Goal: Transaction & Acquisition: Purchase product/service

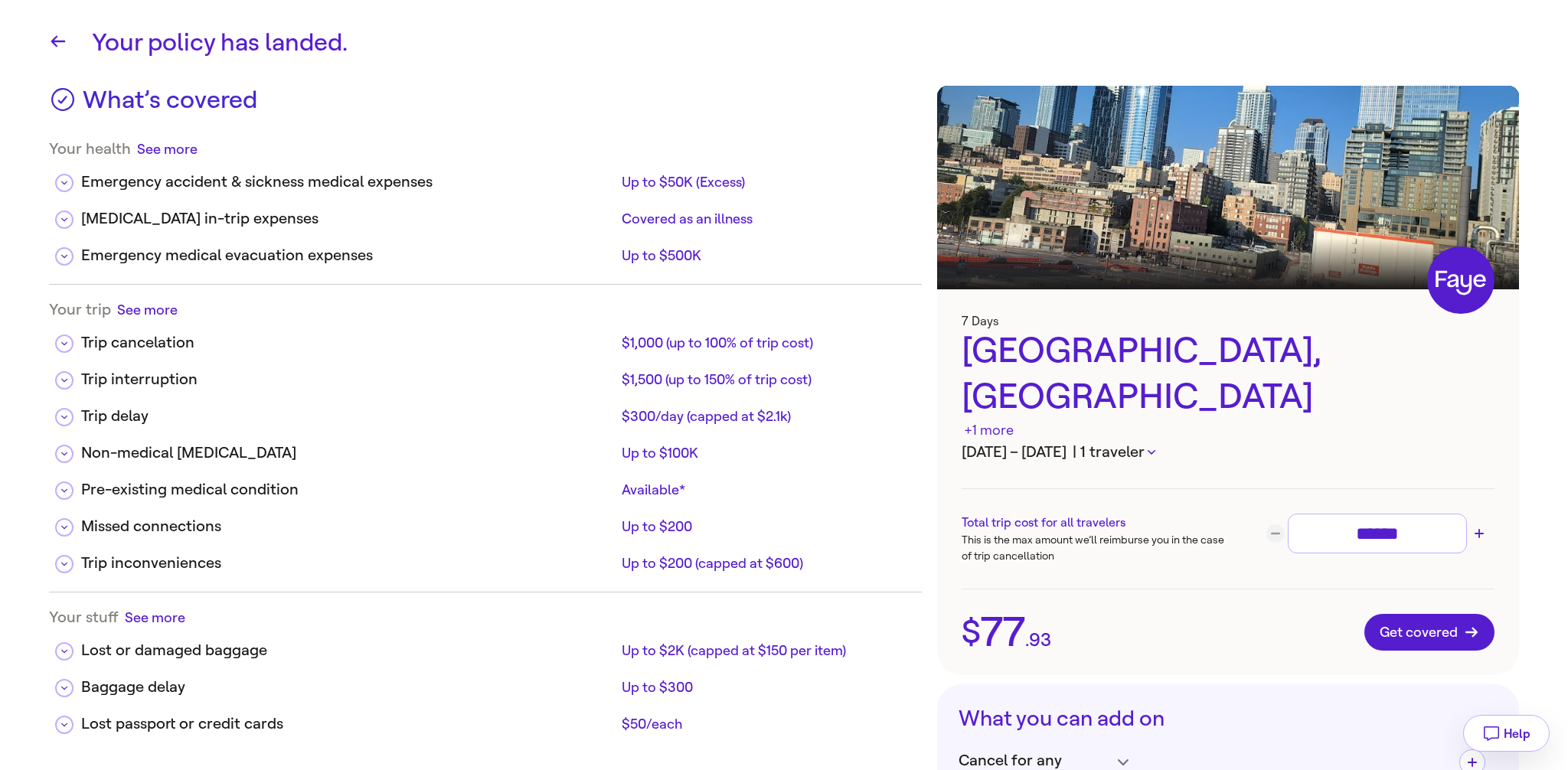
click at [1156, 450] on icon "button" at bounding box center [1151, 453] width 7 height 5
click at [1166, 441] on button "| 3 travelers" at bounding box center [1119, 453] width 93 height 23
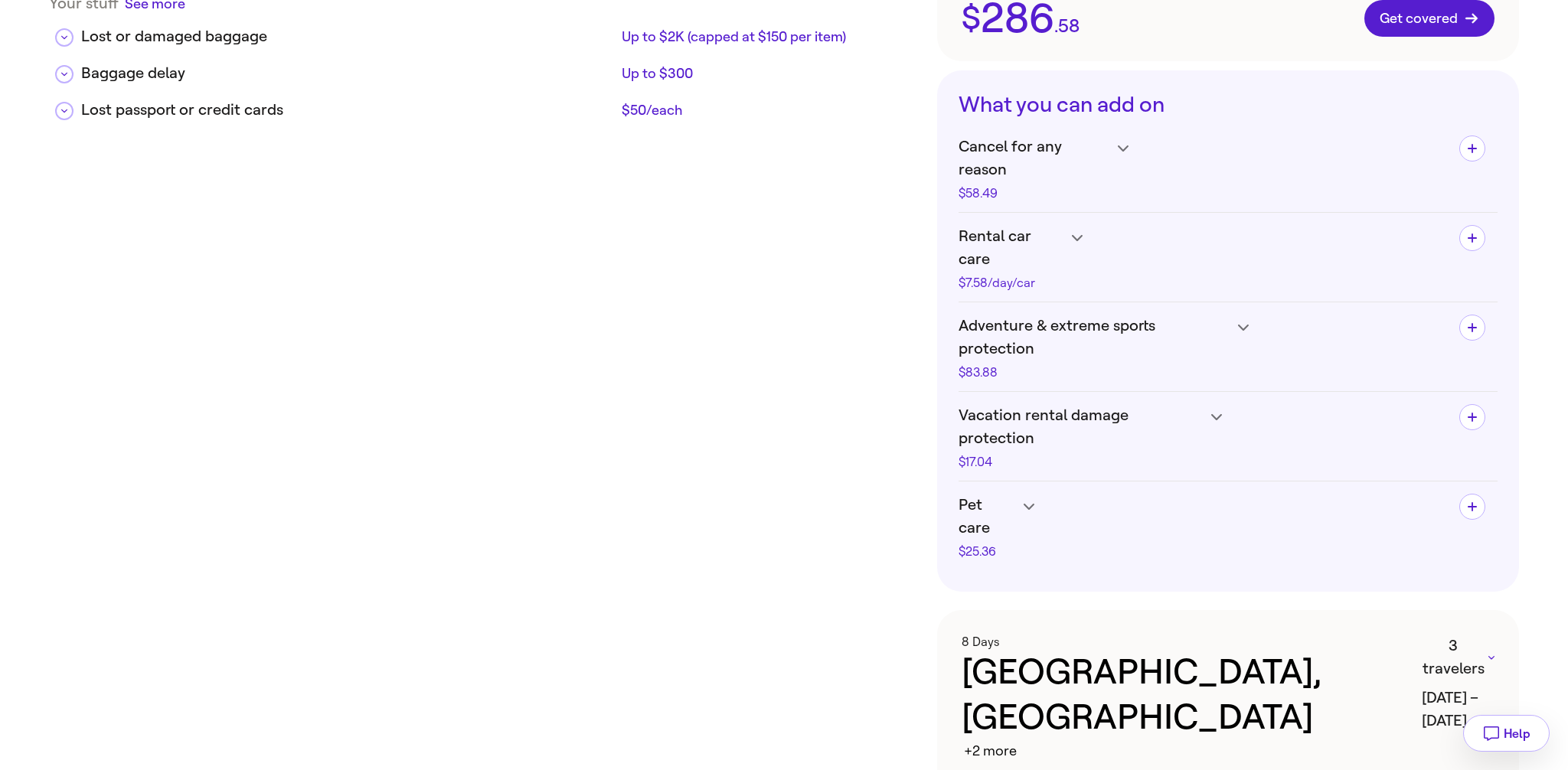
scroll to position [724, 0]
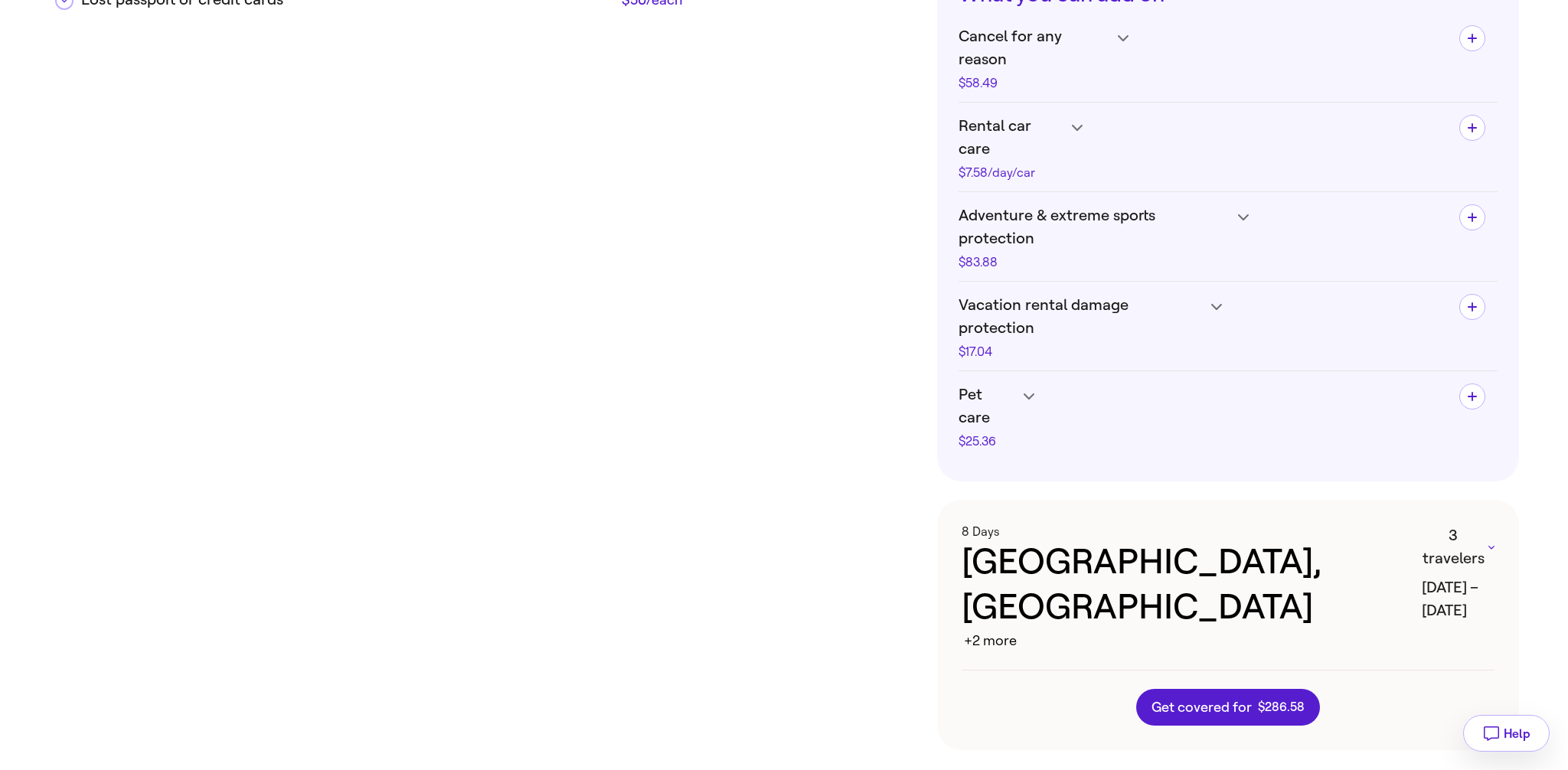
click at [1452, 524] on button "3 travelers" at bounding box center [1458, 547] width 73 height 46
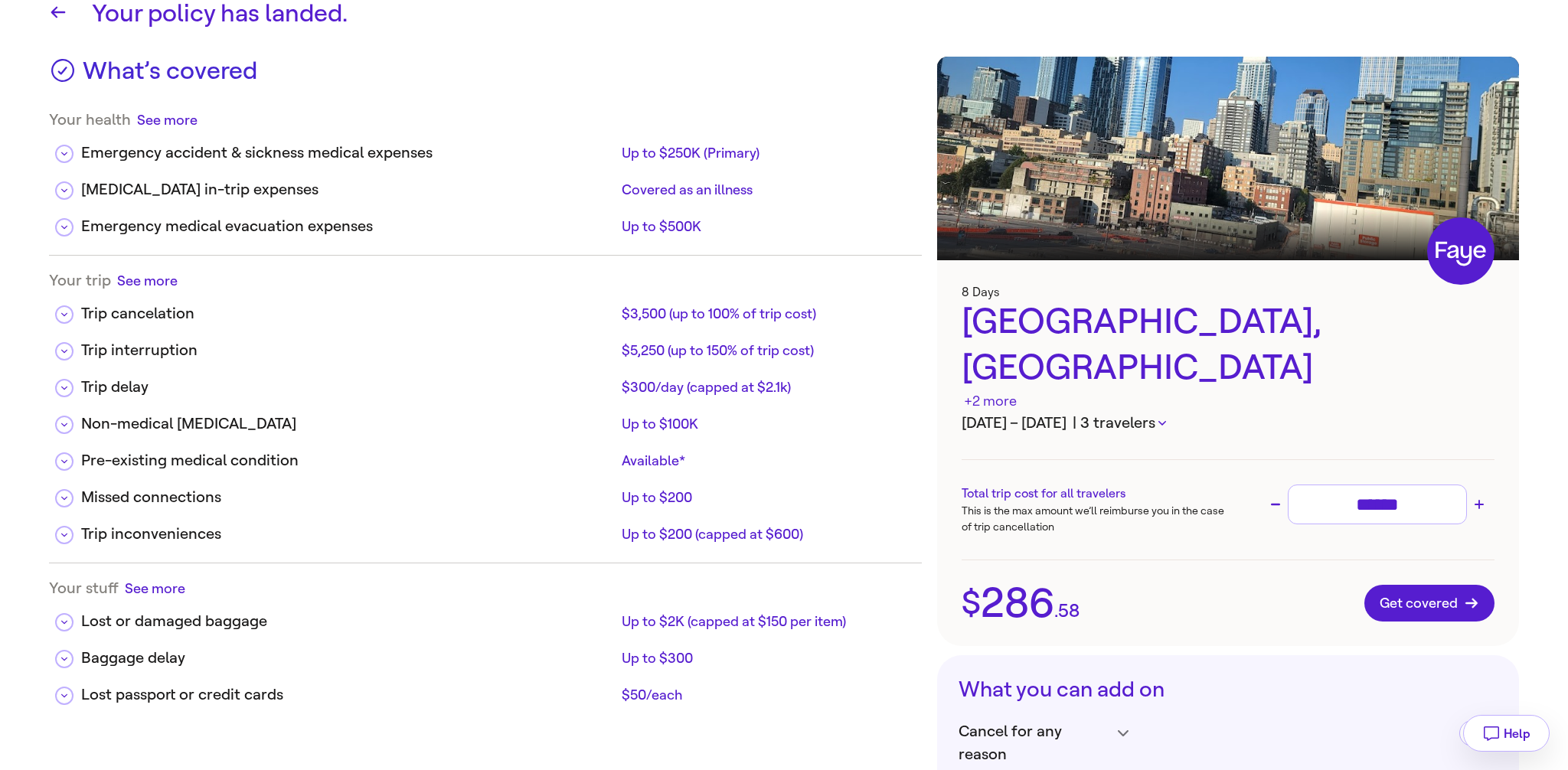
scroll to position [31, 0]
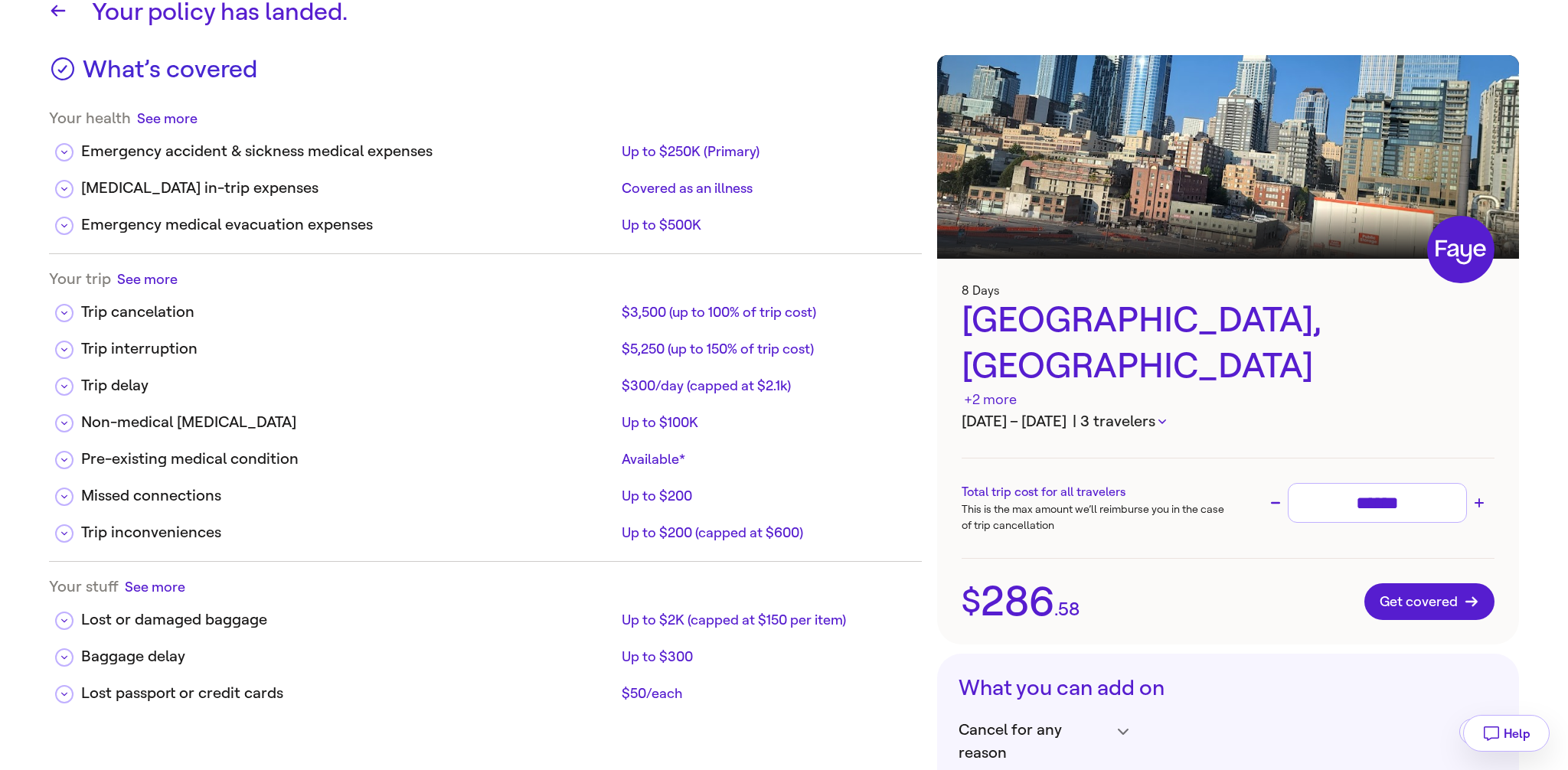
click at [1166, 410] on button "| 3 travelers" at bounding box center [1119, 422] width 93 height 23
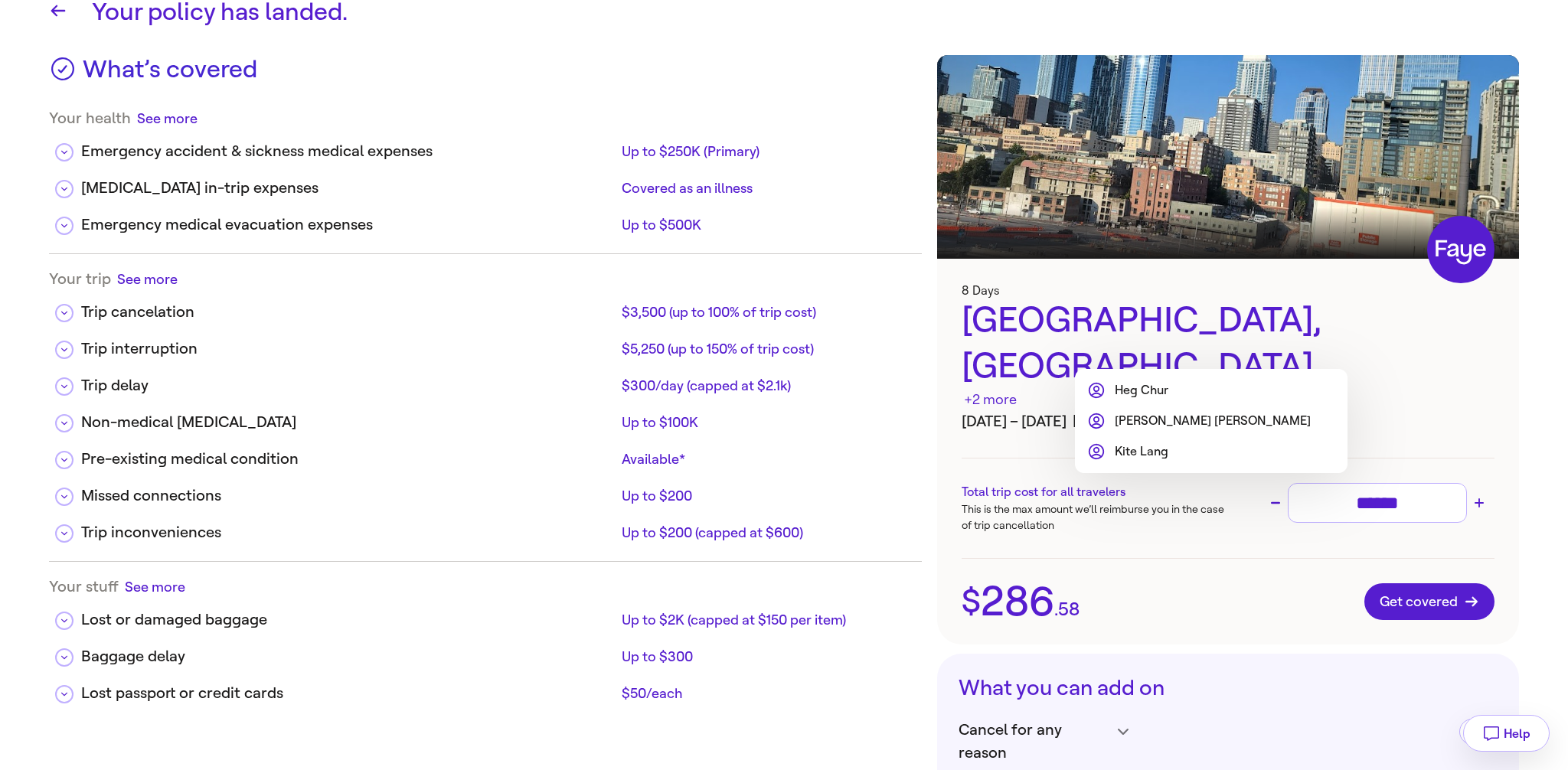
click at [1245, 346] on div at bounding box center [784, 385] width 1568 height 770
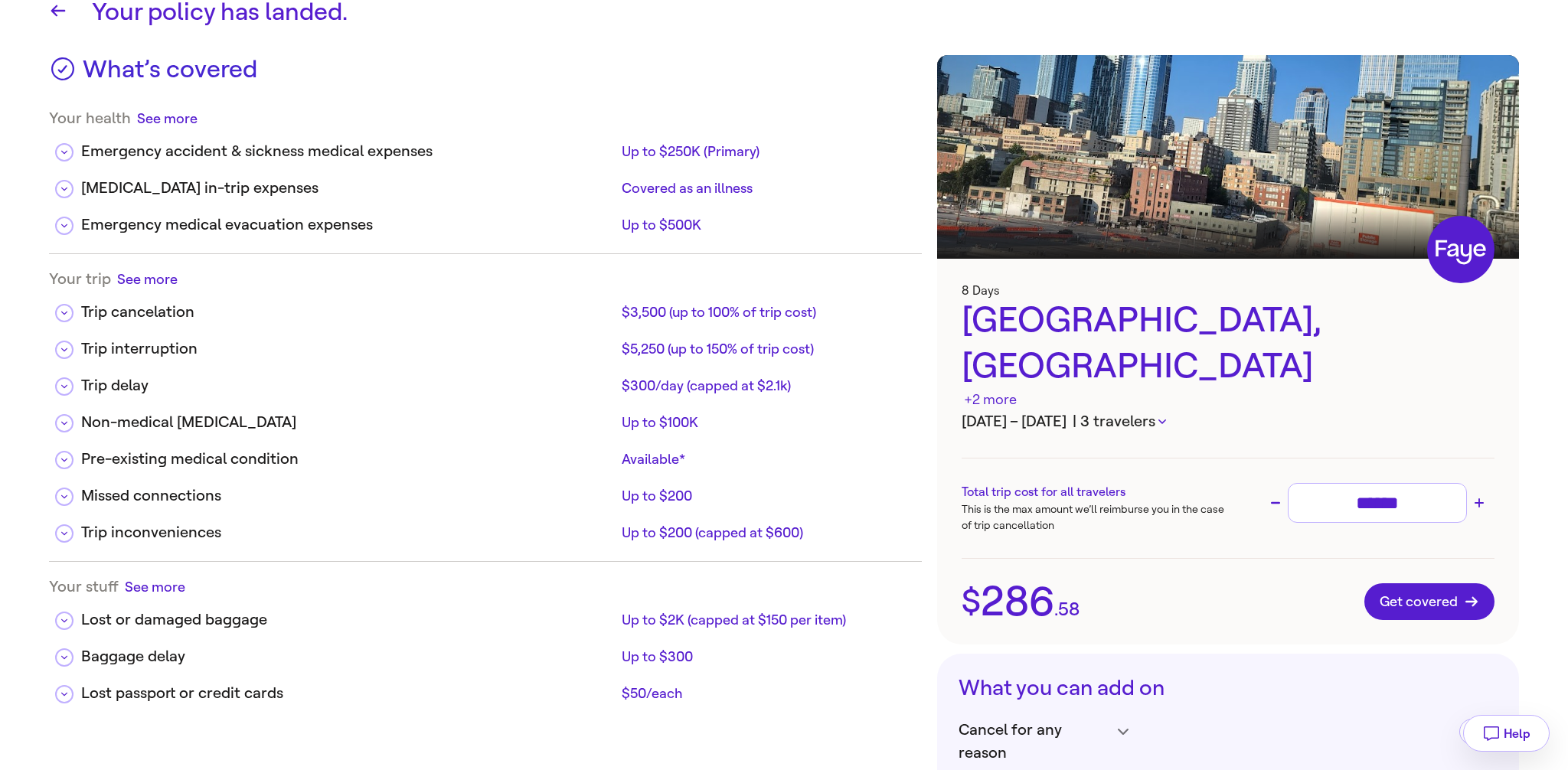
click at [1017, 390] on div "+2 more" at bounding box center [990, 400] width 53 height 21
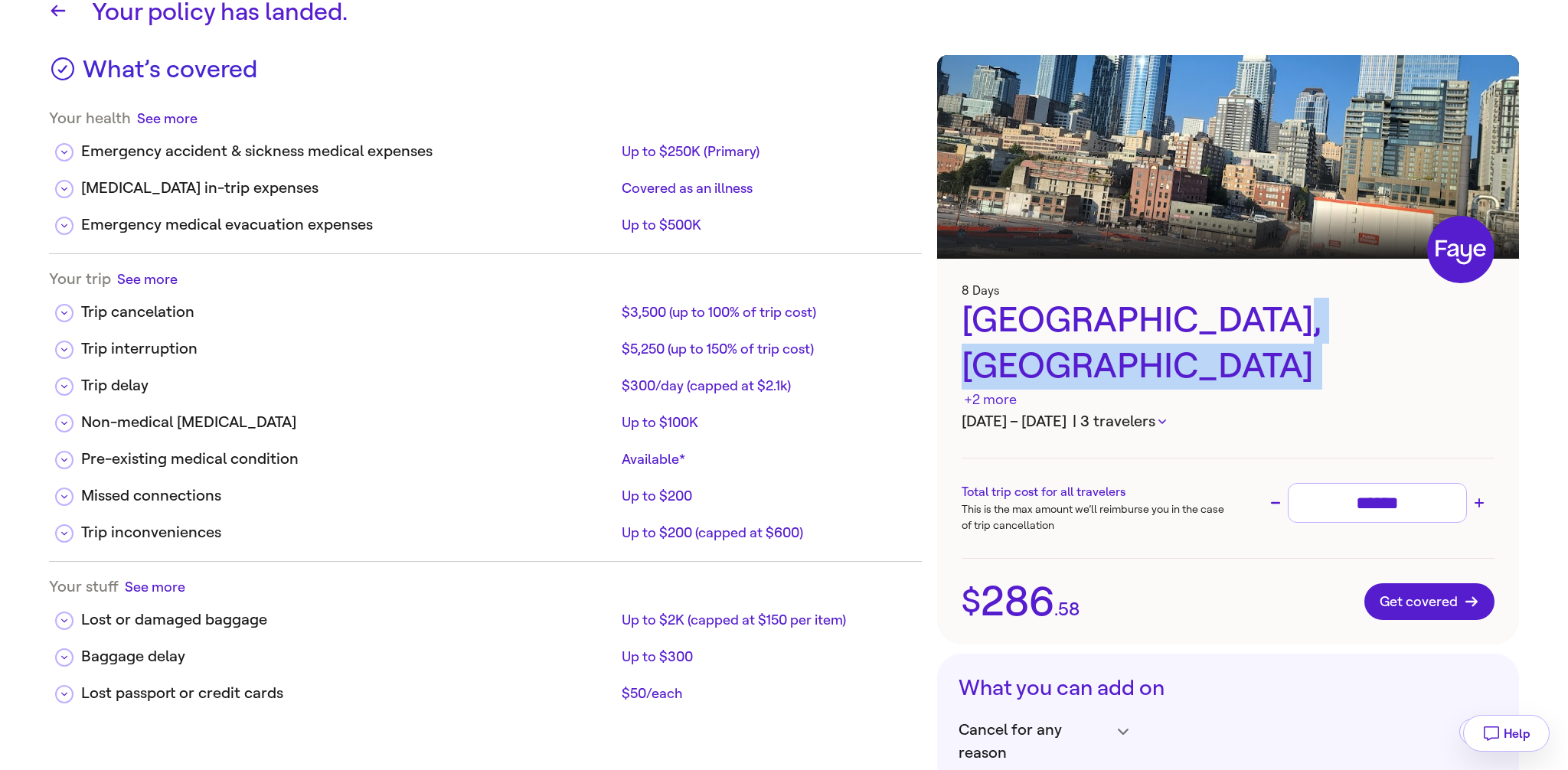
drag, startPoint x: 1295, startPoint y: 326, endPoint x: 1245, endPoint y: 330, distance: 50.2
click at [1245, 330] on div "United States, US +2 more" at bounding box center [1227, 353] width 533 height 112
click at [1017, 390] on div "+2 more" at bounding box center [990, 400] width 53 height 21
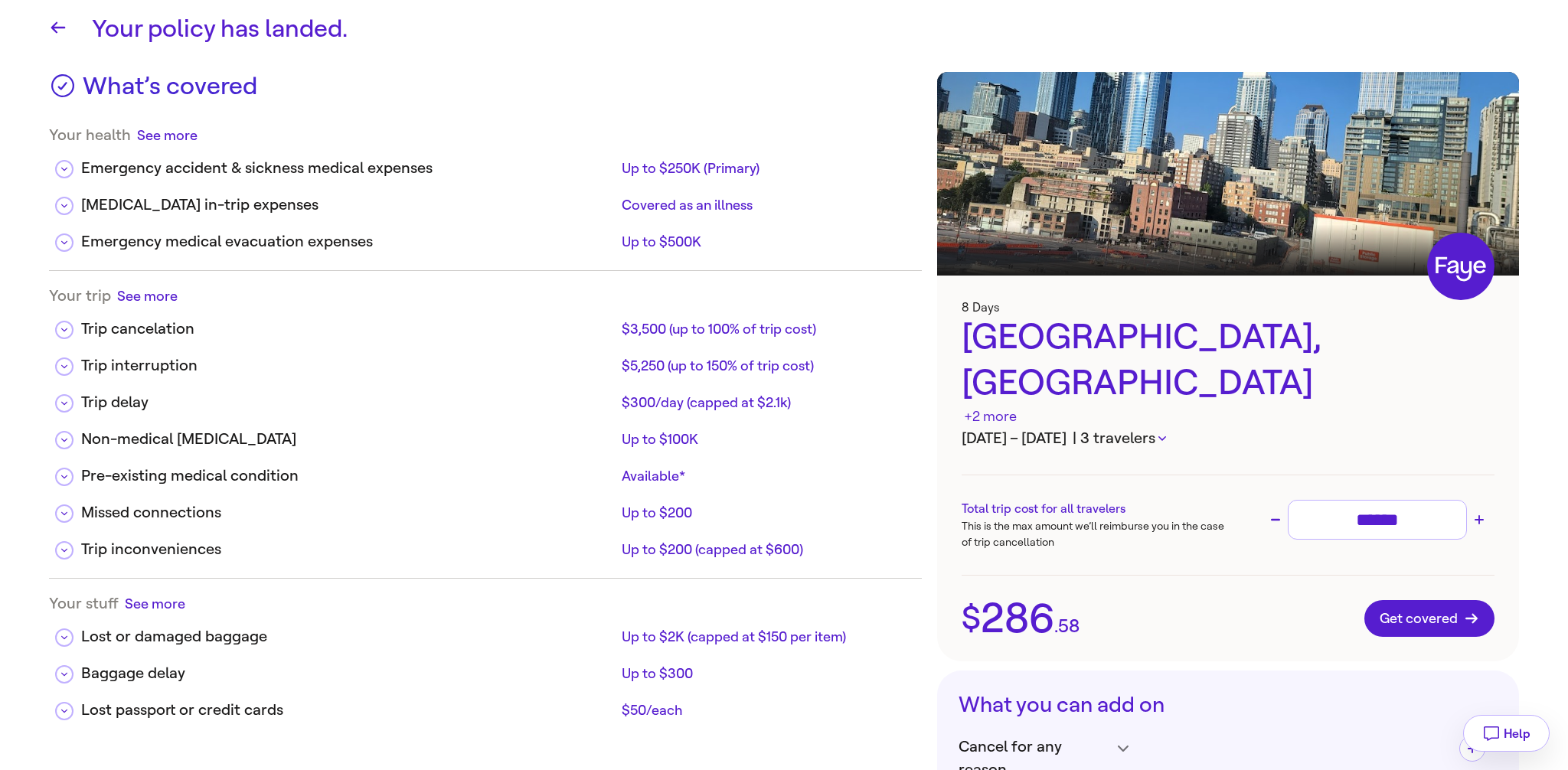
scroll to position [0, 0]
